Goal: Connect with others: Follow

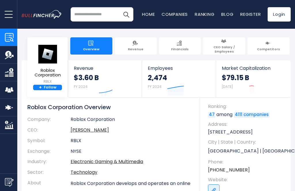
click at [45, 87] on link "+ Follow" at bounding box center [47, 88] width 29 height 6
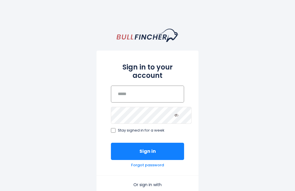
click at [166, 100] on input "email" at bounding box center [147, 94] width 73 height 17
